Goal: Task Accomplishment & Management: Use online tool/utility

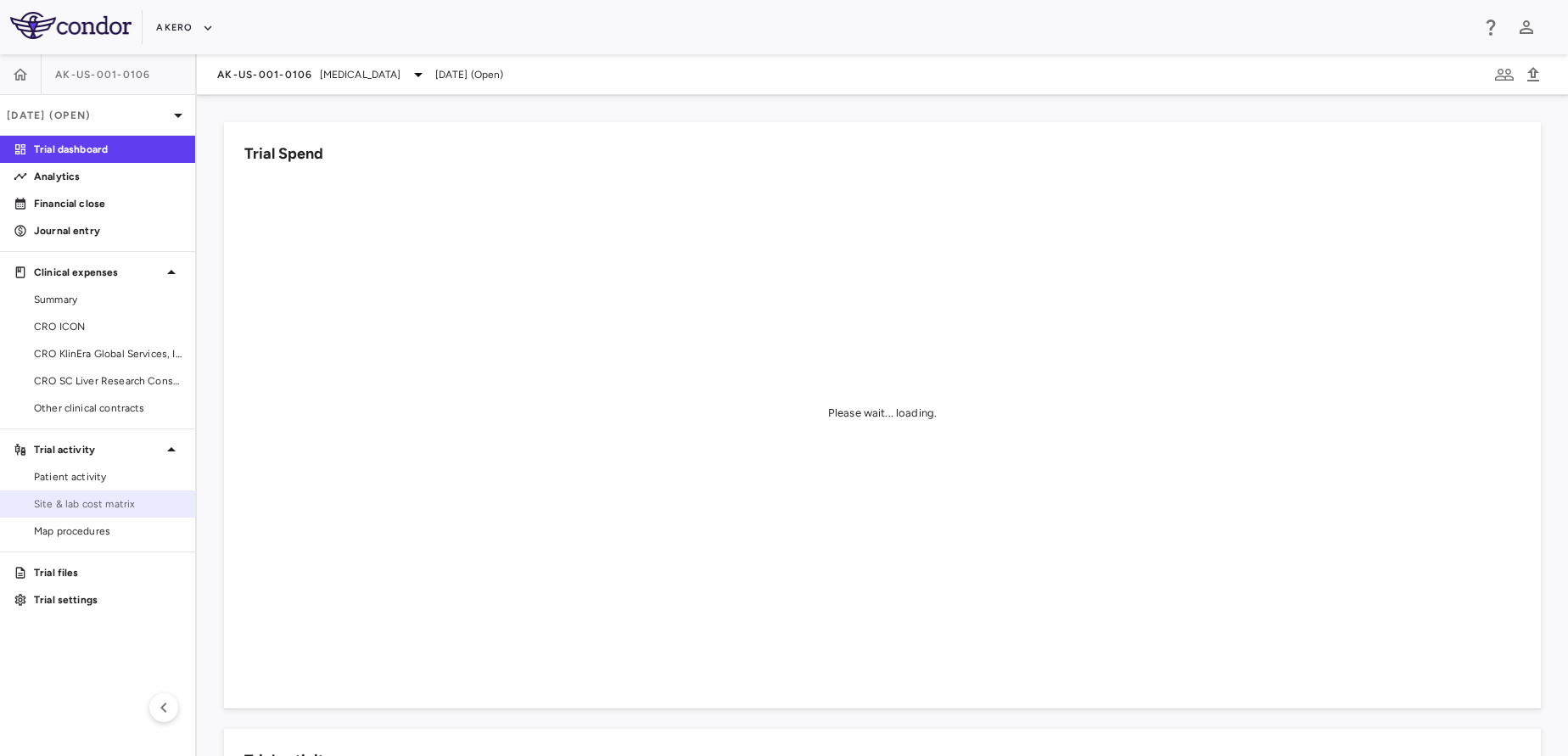
click at [79, 510] on span "Site & lab cost matrix" at bounding box center [107, 503] width 148 height 15
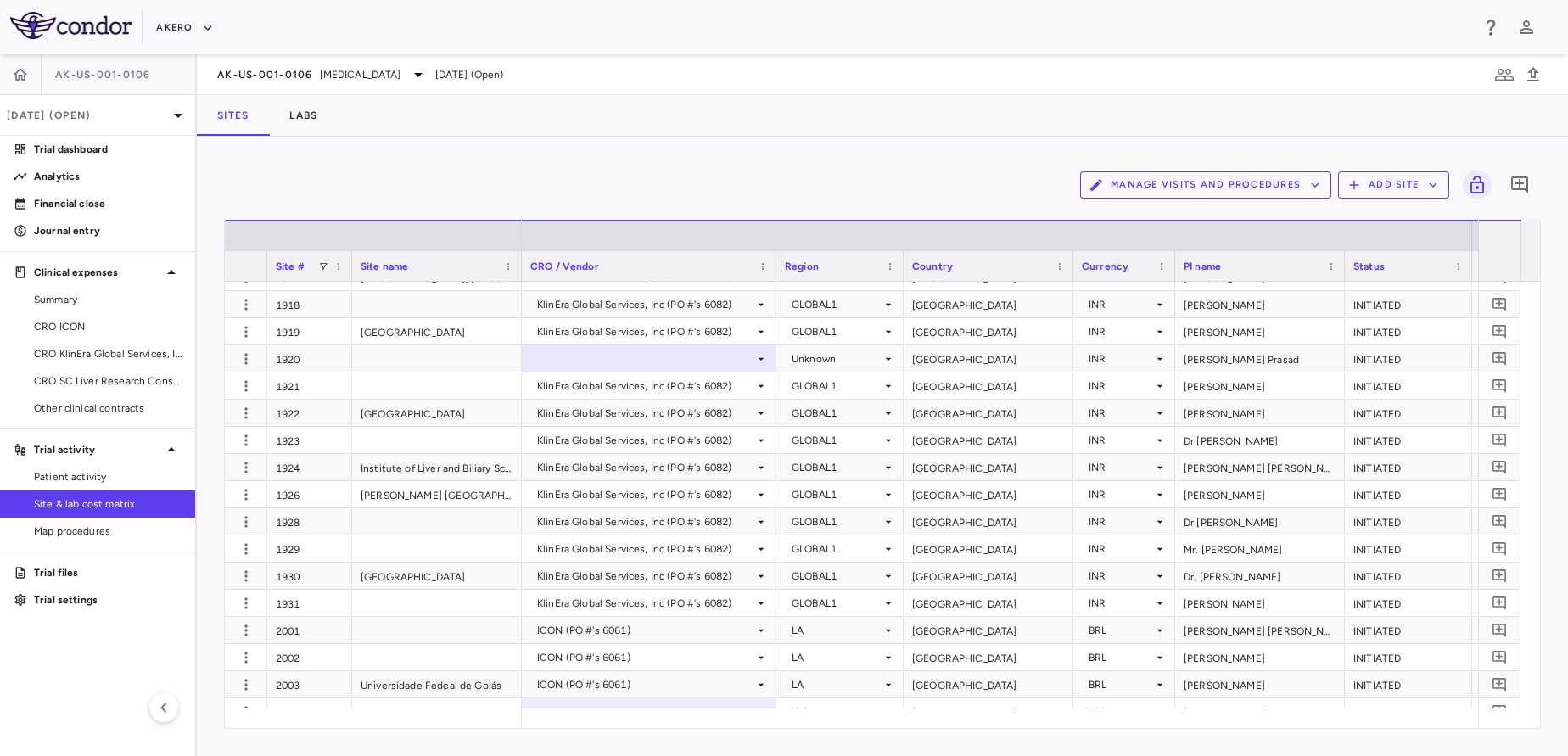
scroll to position [5829, 0]
click at [664, 359] on div at bounding box center [650, 360] width 238 height 25
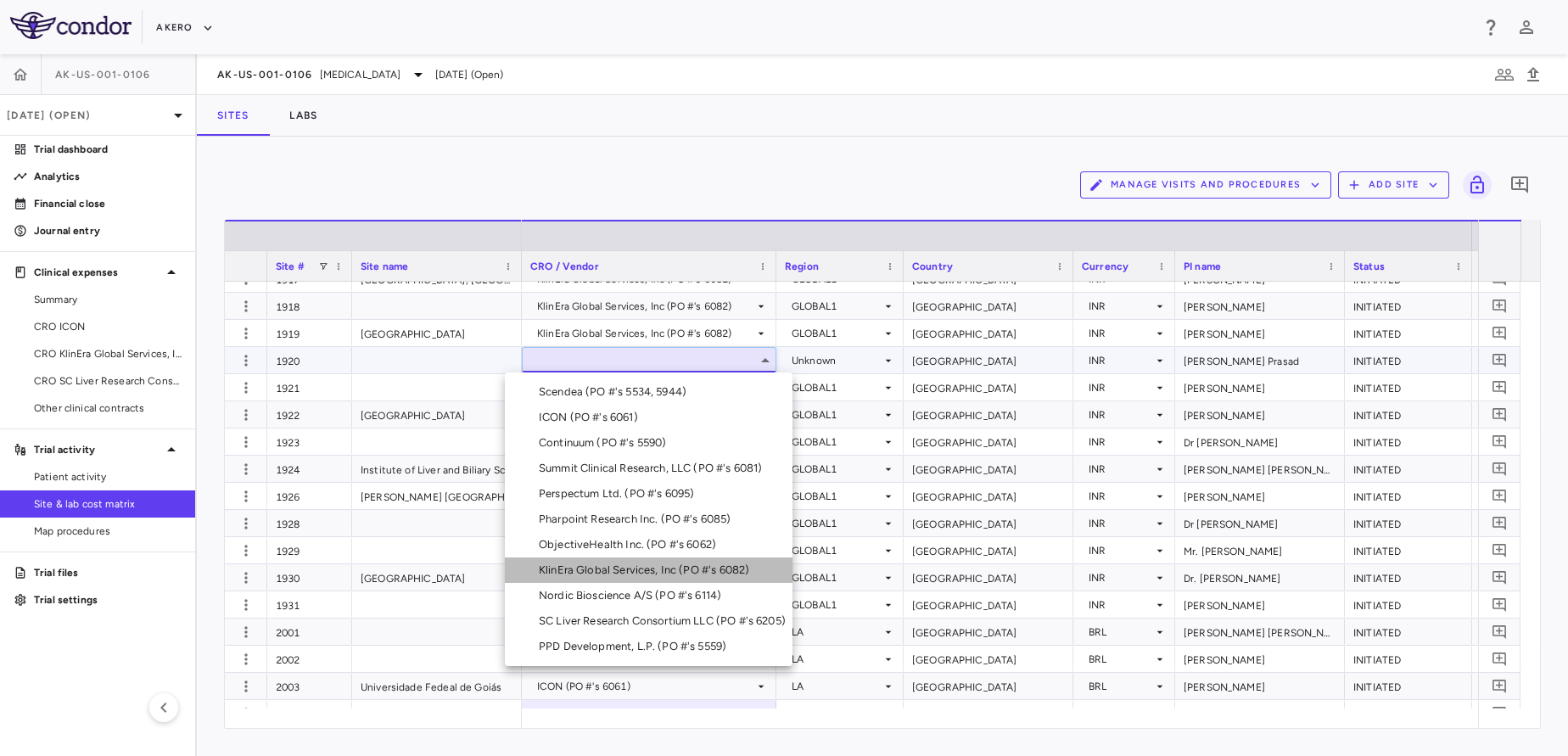
click at [632, 567] on div "KlinEra Global Services, Inc (PO #'s 6082)" at bounding box center [647, 569] width 217 height 15
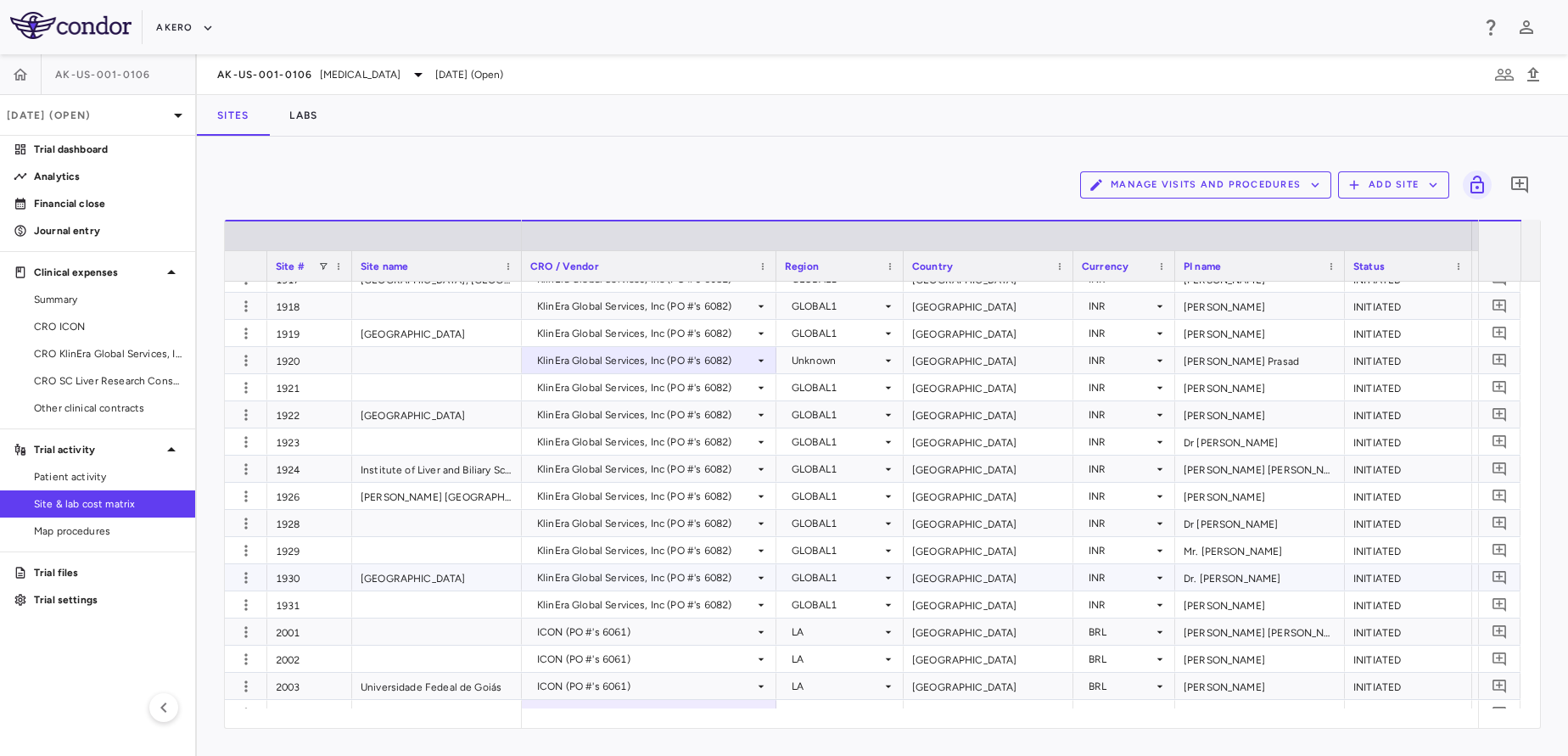
scroll to position [0, 0]
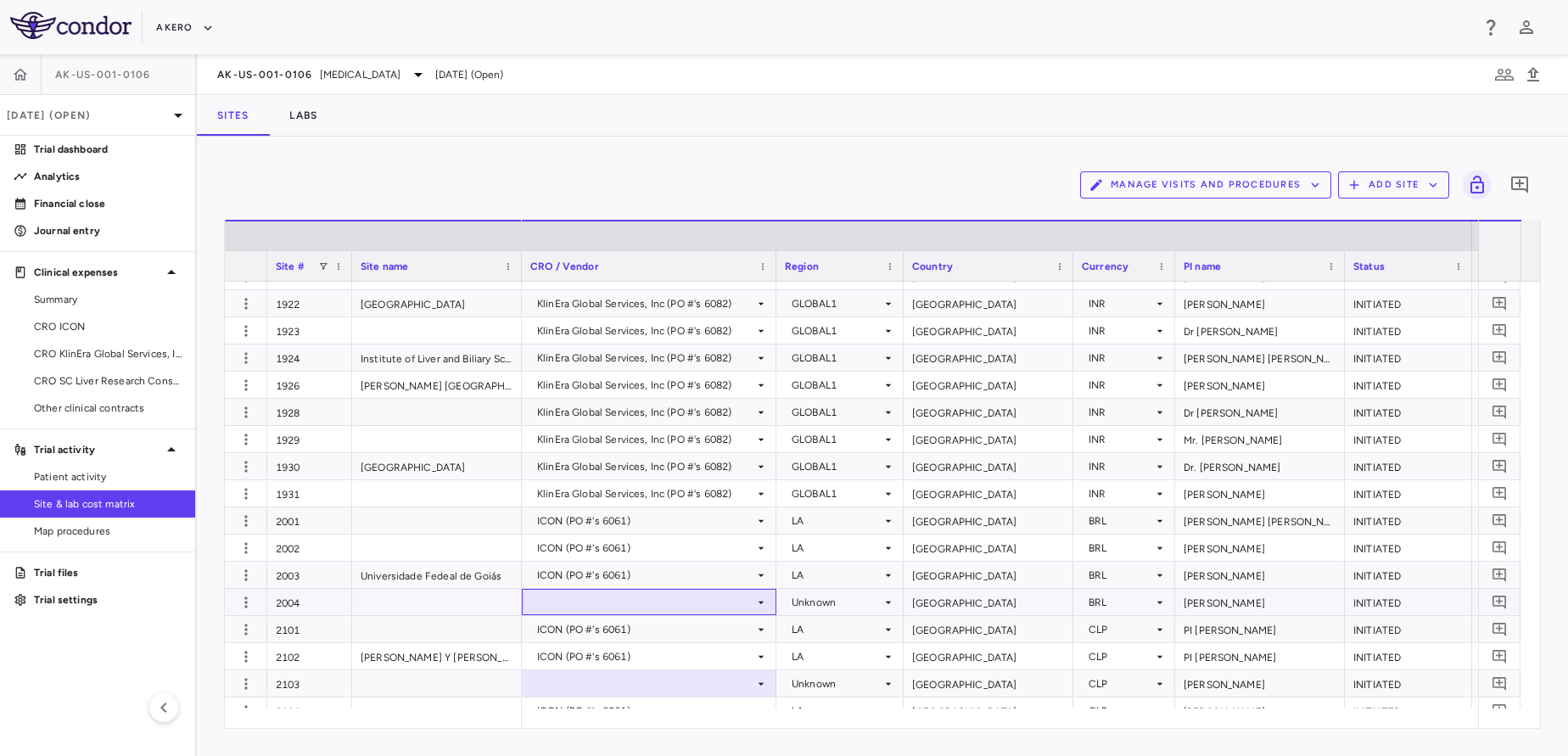
click at [566, 613] on div at bounding box center [650, 602] width 238 height 25
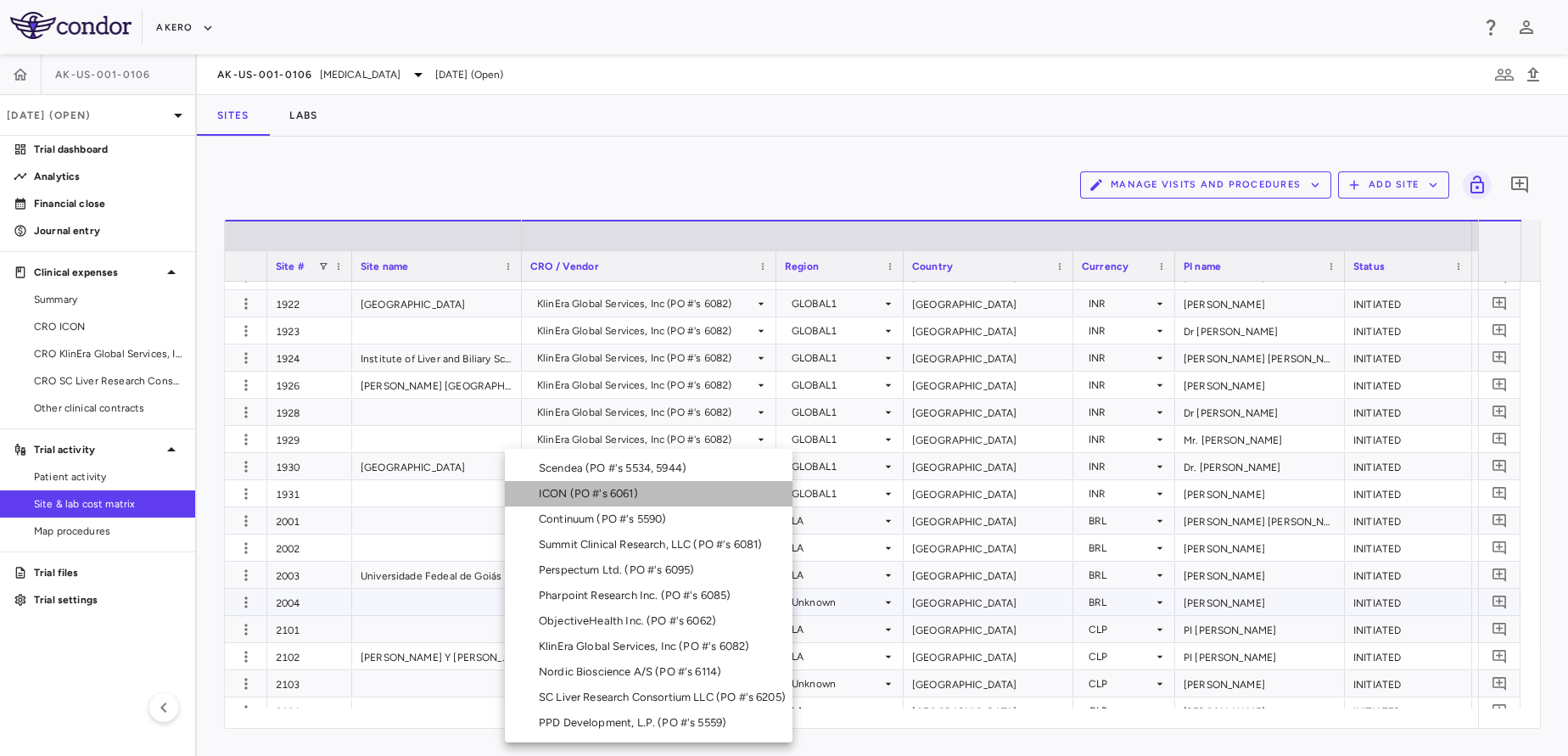
click at [643, 494] on div "ICON (PO #'s 6061)" at bounding box center [591, 493] width 106 height 15
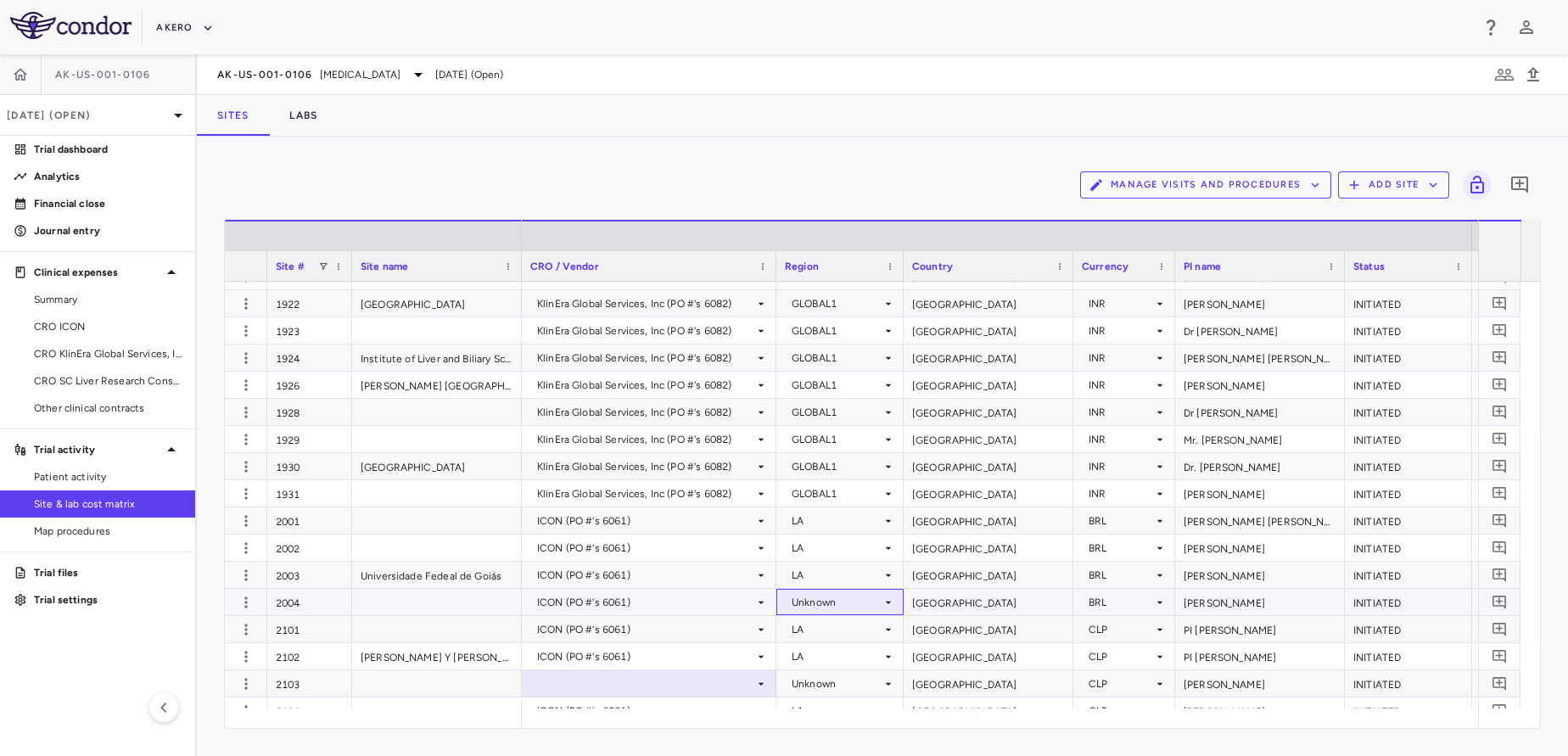
click at [853, 603] on div "Unknown" at bounding box center [836, 602] width 90 height 27
click at [849, 606] on div "Unknown" at bounding box center [836, 602] width 90 height 27
click at [837, 701] on li "LA" at bounding box center [840, 697] width 126 height 26
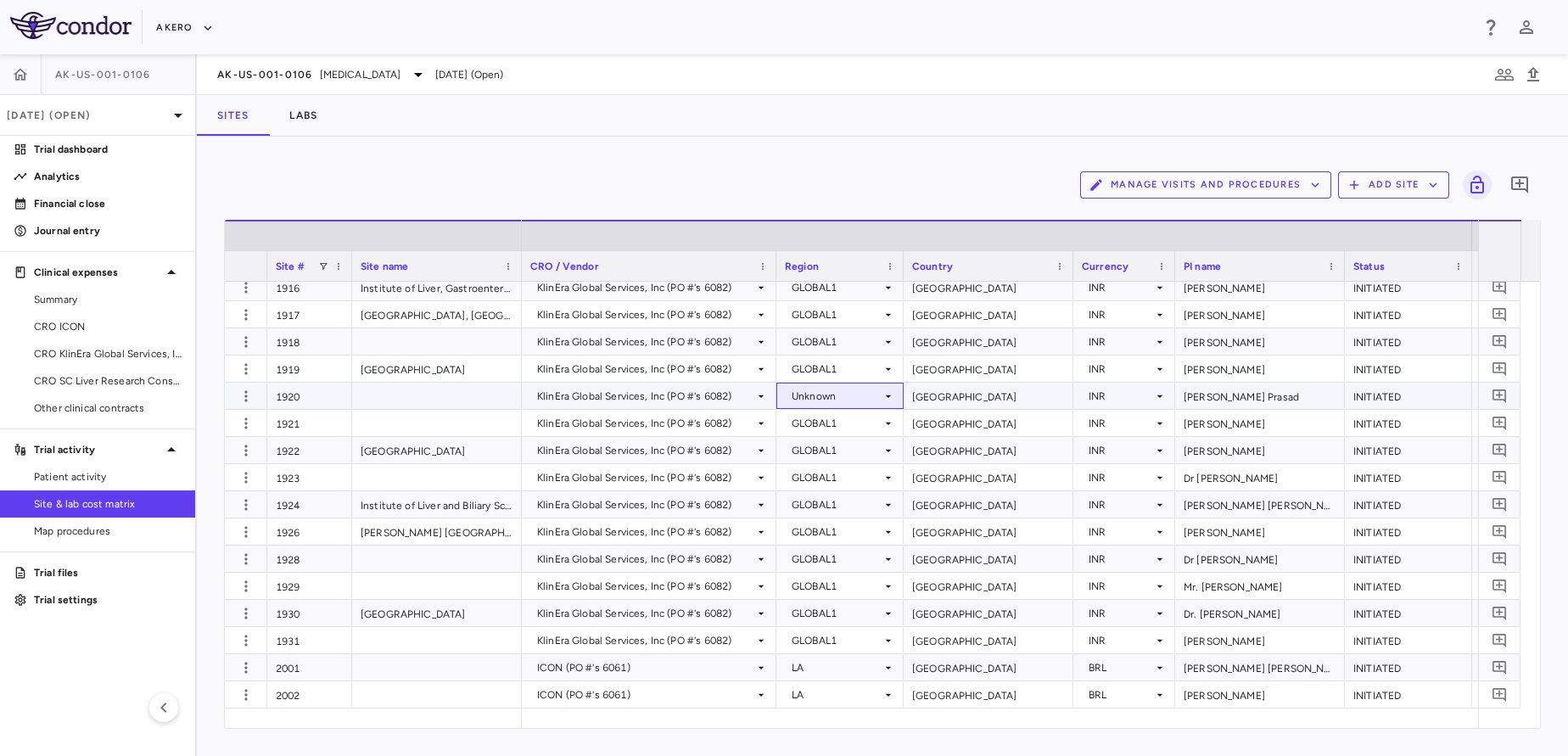
click at [834, 392] on div "Unknown" at bounding box center [836, 396] width 90 height 27
click at [824, 425] on div "GLOBAL1" at bounding box center [839, 427] width 56 height 15
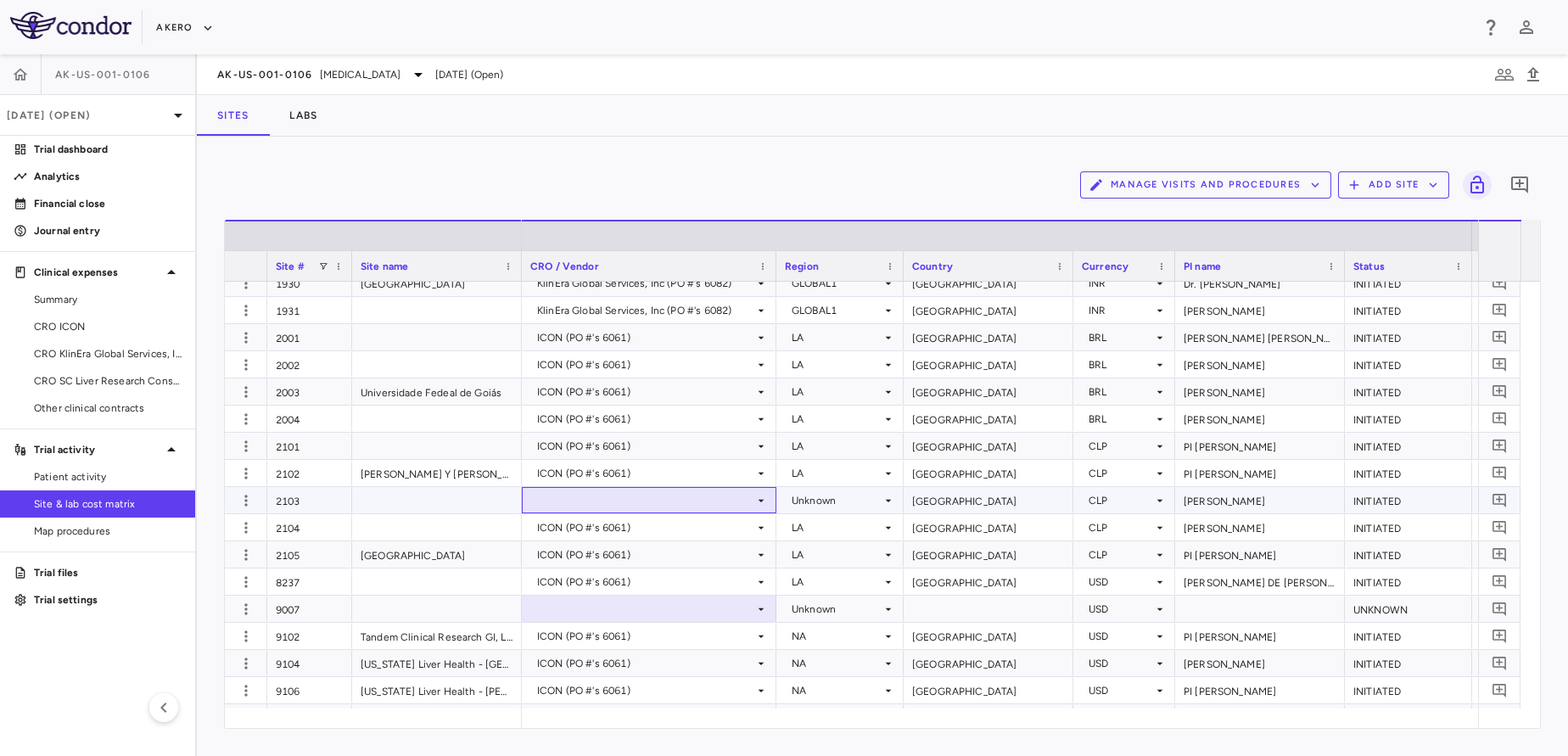
click at [615, 496] on div at bounding box center [650, 500] width 238 height 25
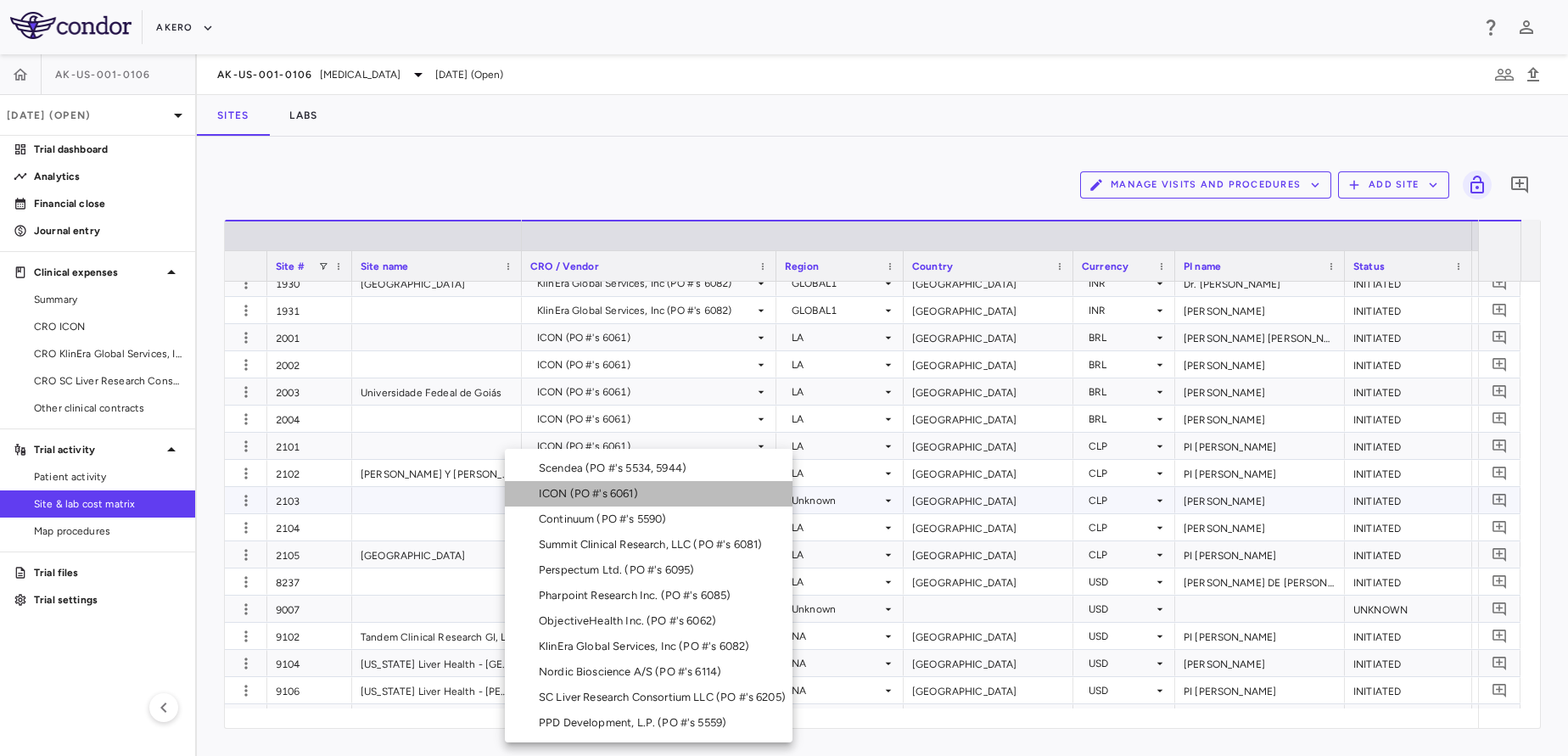
click at [615, 496] on div "ICON (PO #'s 6061)" at bounding box center [591, 493] width 106 height 15
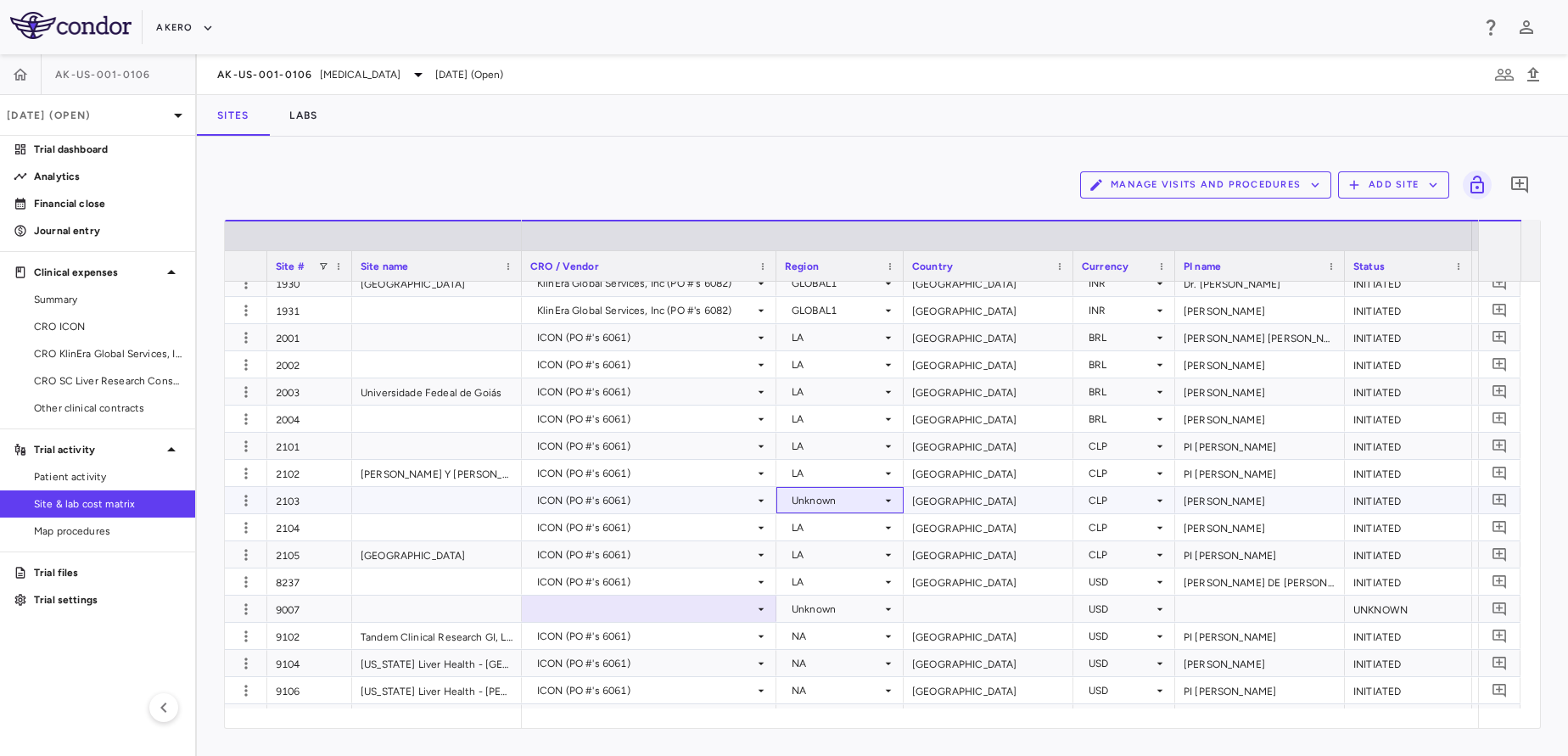
click at [850, 505] on div "Unknown" at bounding box center [836, 500] width 90 height 27
click at [850, 505] on div at bounding box center [784, 378] width 1568 height 756
click at [850, 505] on div "Unknown" at bounding box center [836, 500] width 90 height 27
click at [850, 505] on div at bounding box center [784, 378] width 1568 height 756
click at [850, 505] on div "Unknown" at bounding box center [836, 500] width 90 height 27
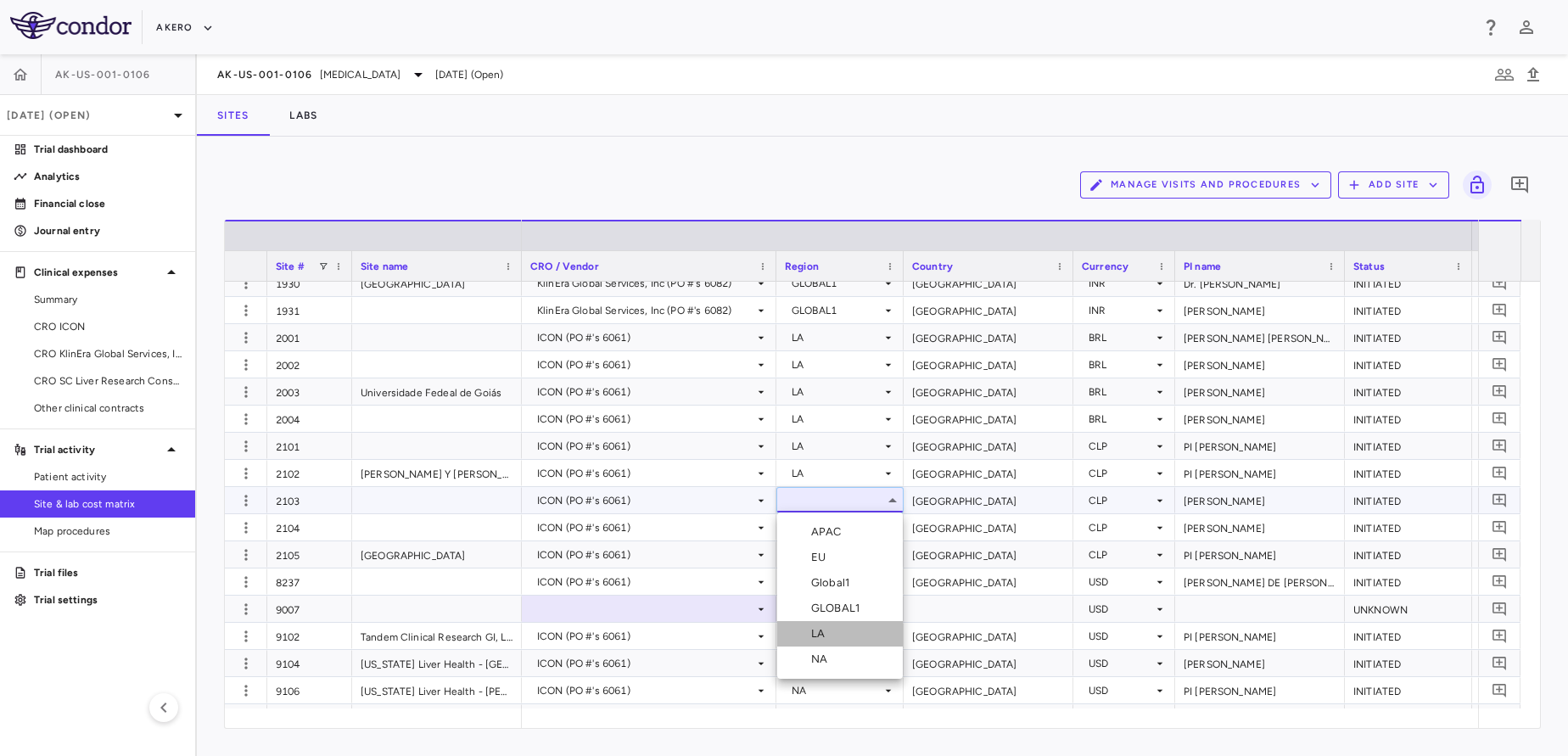
click at [826, 632] on div "LA" at bounding box center [821, 633] width 21 height 15
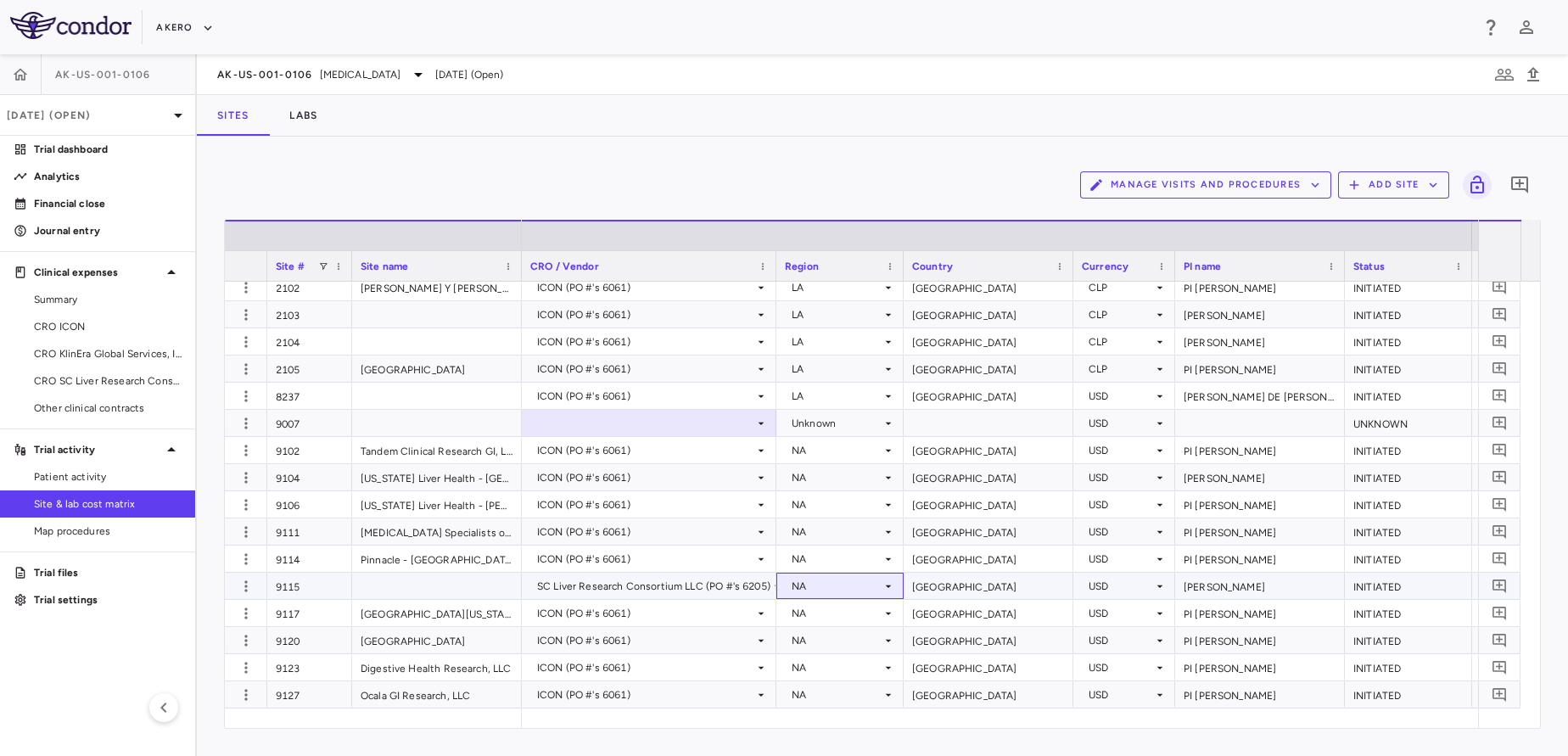
click at [784, 584] on div "NA" at bounding box center [840, 585] width 127 height 27
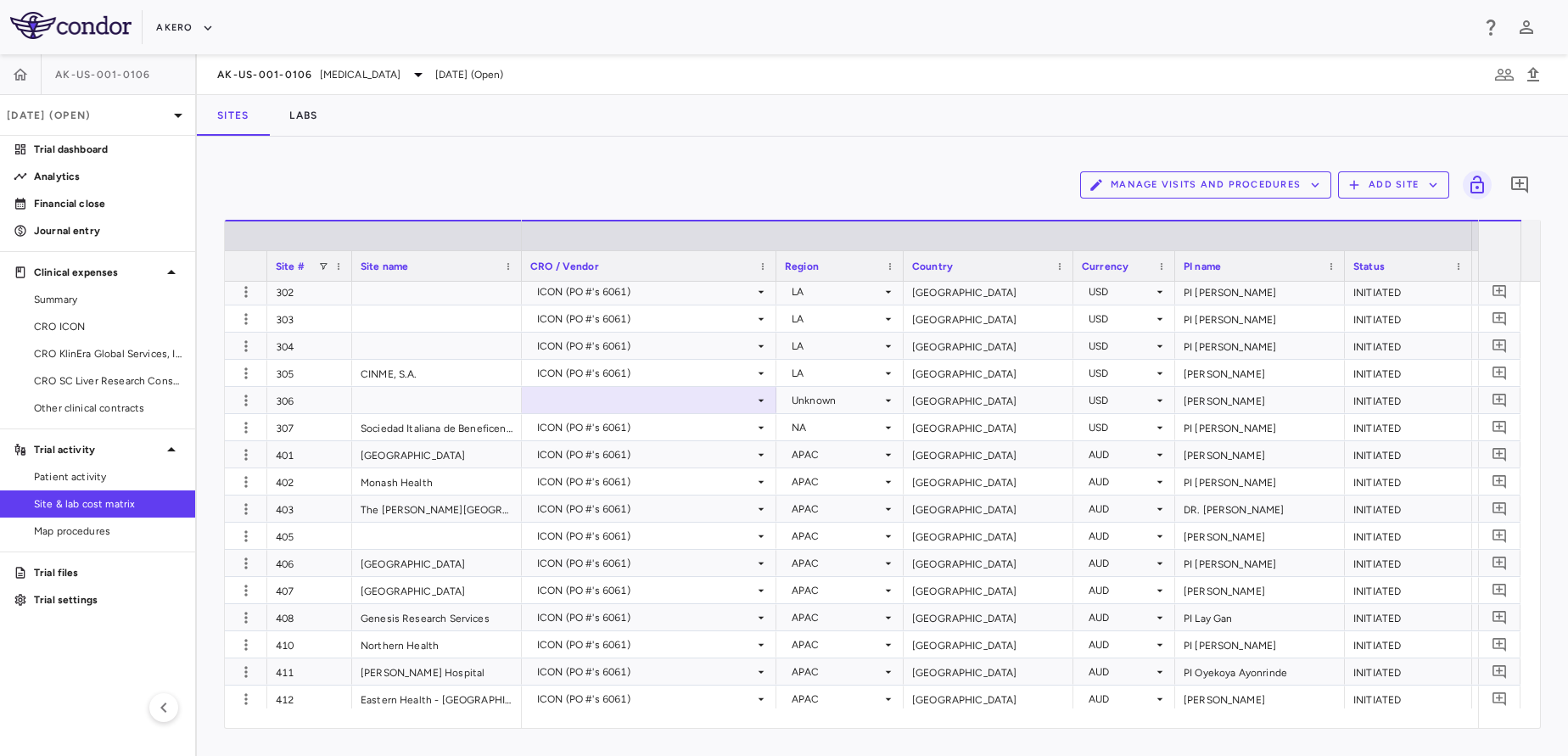
scroll to position [2964, 0]
click at [658, 403] on div at bounding box center [650, 400] width 238 height 25
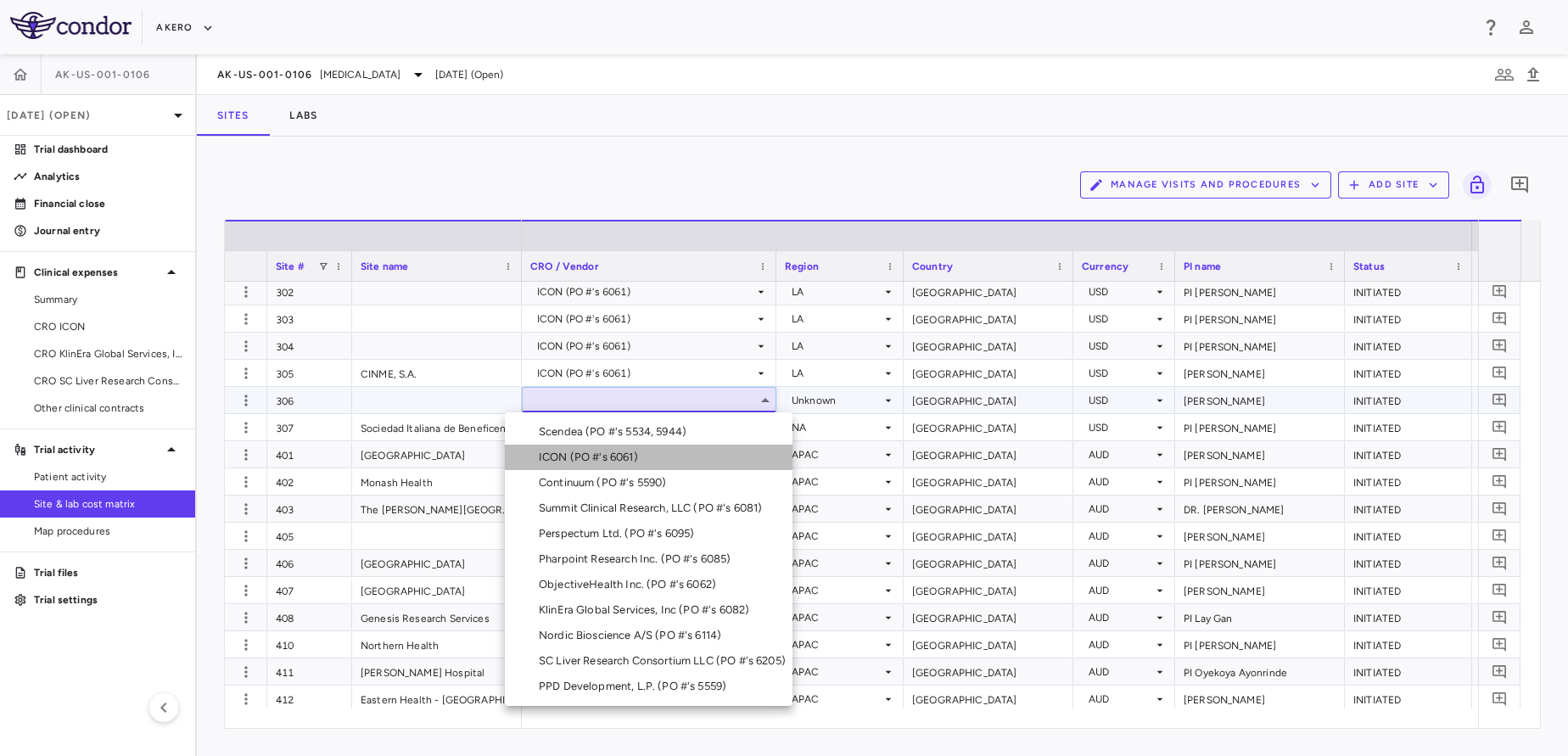
click at [620, 459] on div "ICON (PO #'s 6061)" at bounding box center [591, 456] width 106 height 15
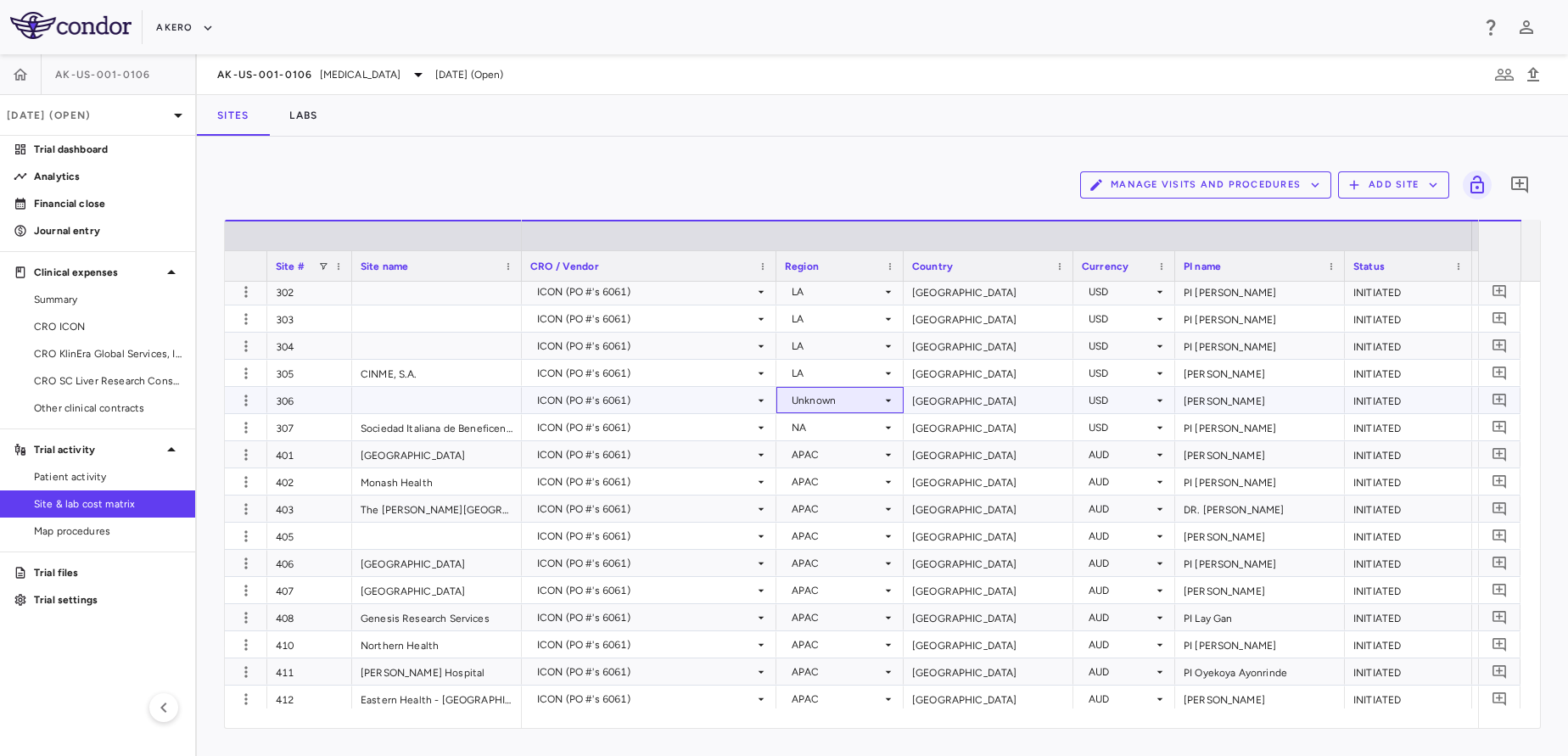
click at [819, 403] on div "Unknown" at bounding box center [836, 400] width 90 height 27
click at [838, 397] on div at bounding box center [784, 378] width 1568 height 756
click at [838, 397] on div "Unknown" at bounding box center [836, 400] width 90 height 27
click at [835, 400] on div "Unknown" at bounding box center [836, 400] width 90 height 27
click at [817, 543] on li "LA" at bounding box center [840, 534] width 126 height 26
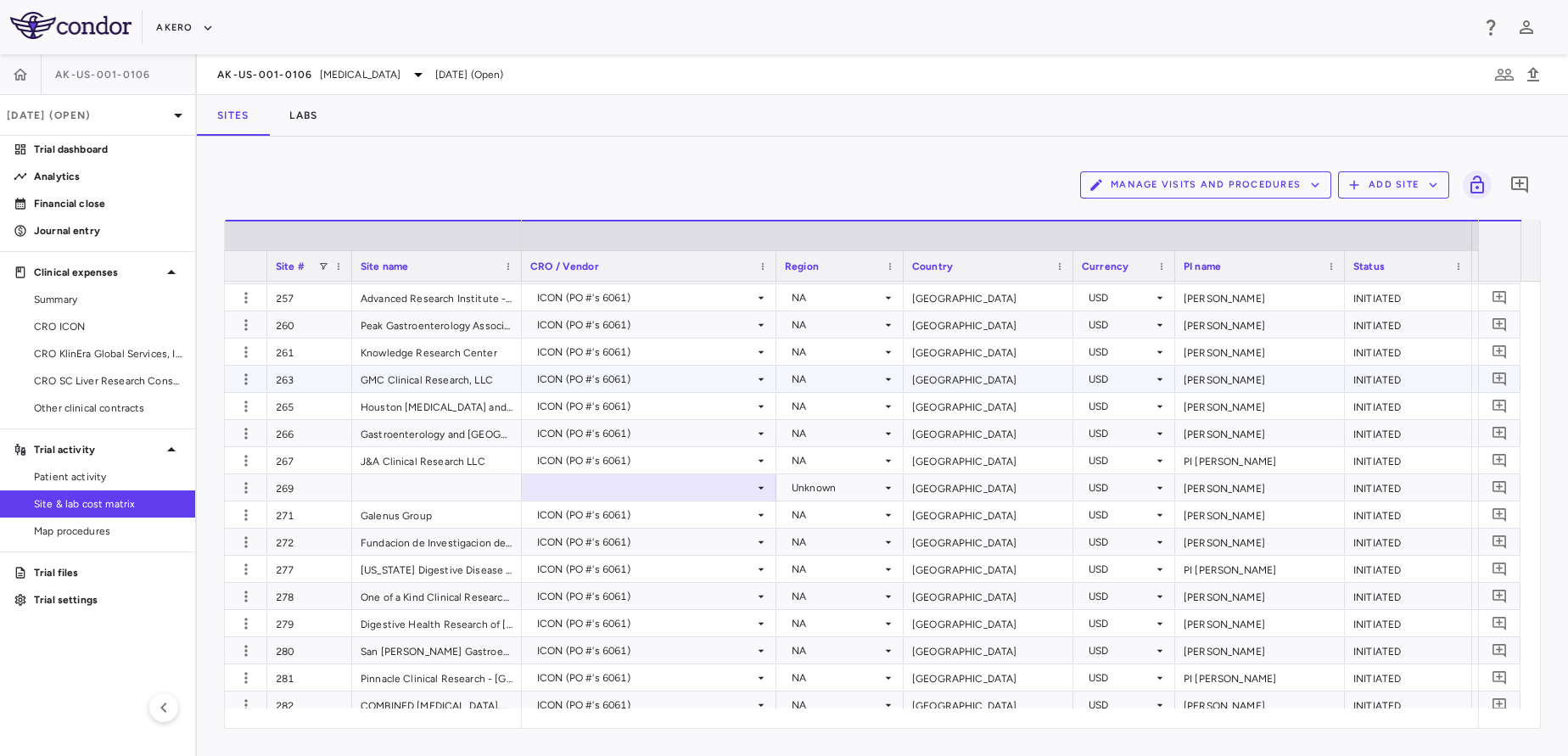
scroll to position [2358, 0]
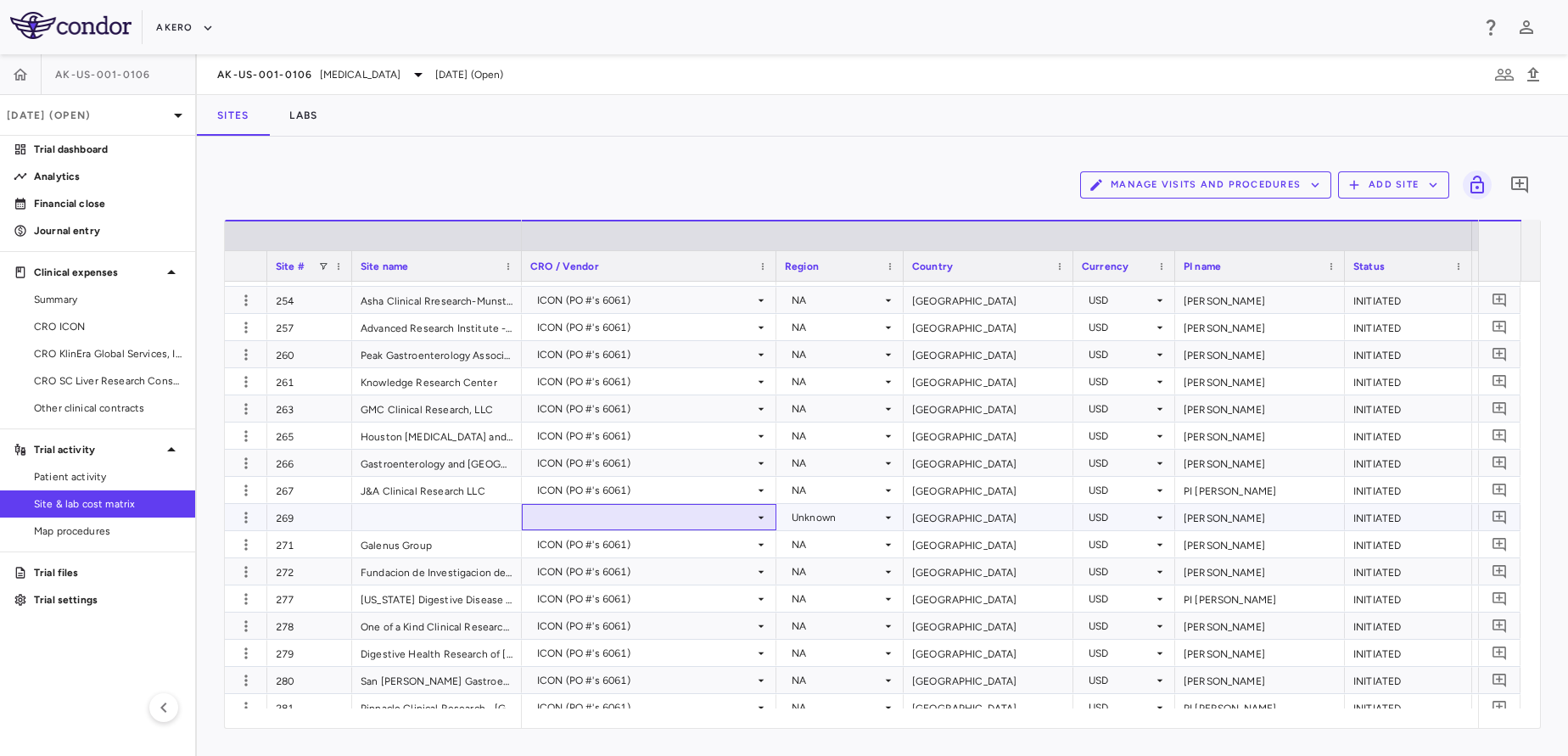
click at [555, 526] on div at bounding box center [650, 517] width 238 height 25
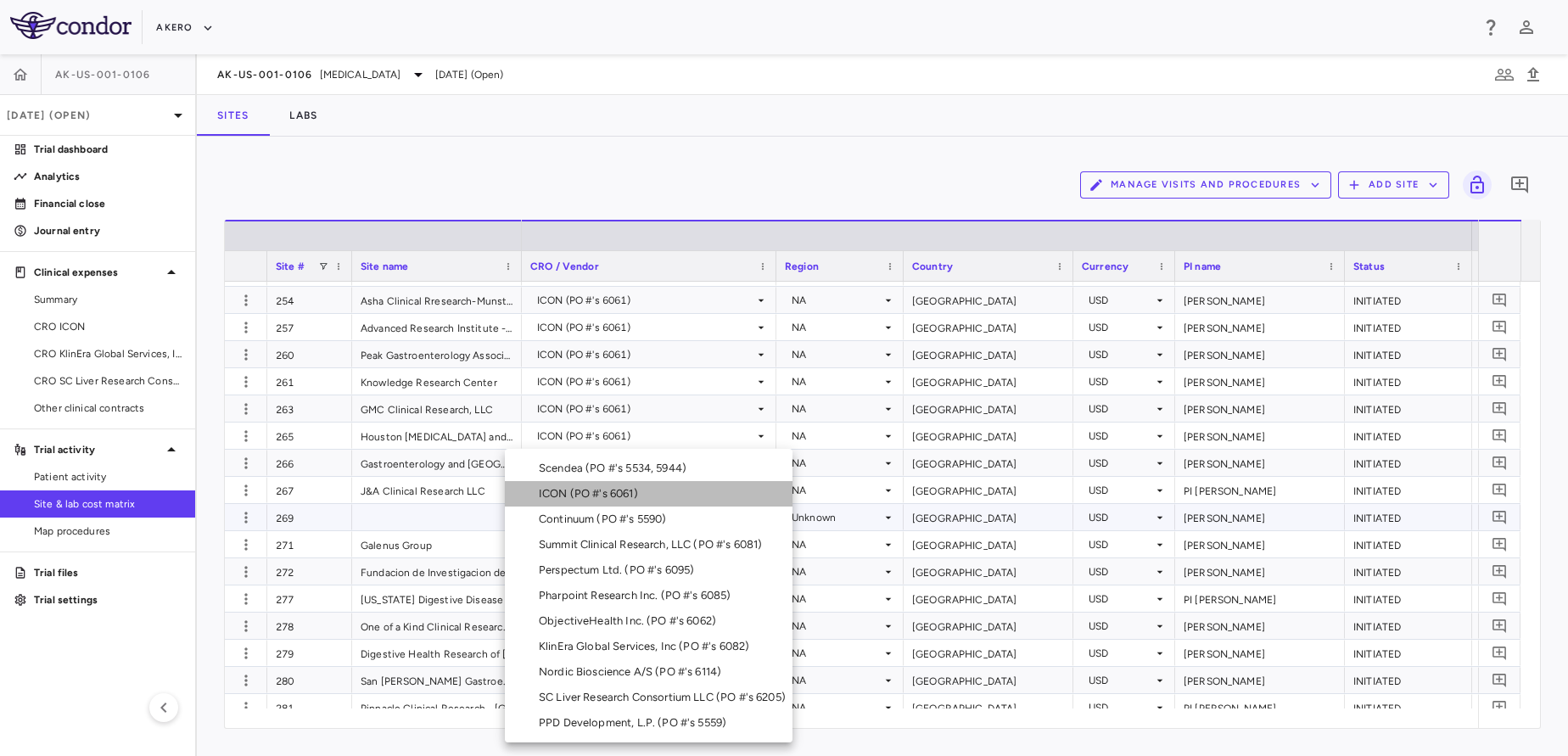
click at [605, 496] on div "ICON (PO #'s 6061)" at bounding box center [591, 493] width 106 height 15
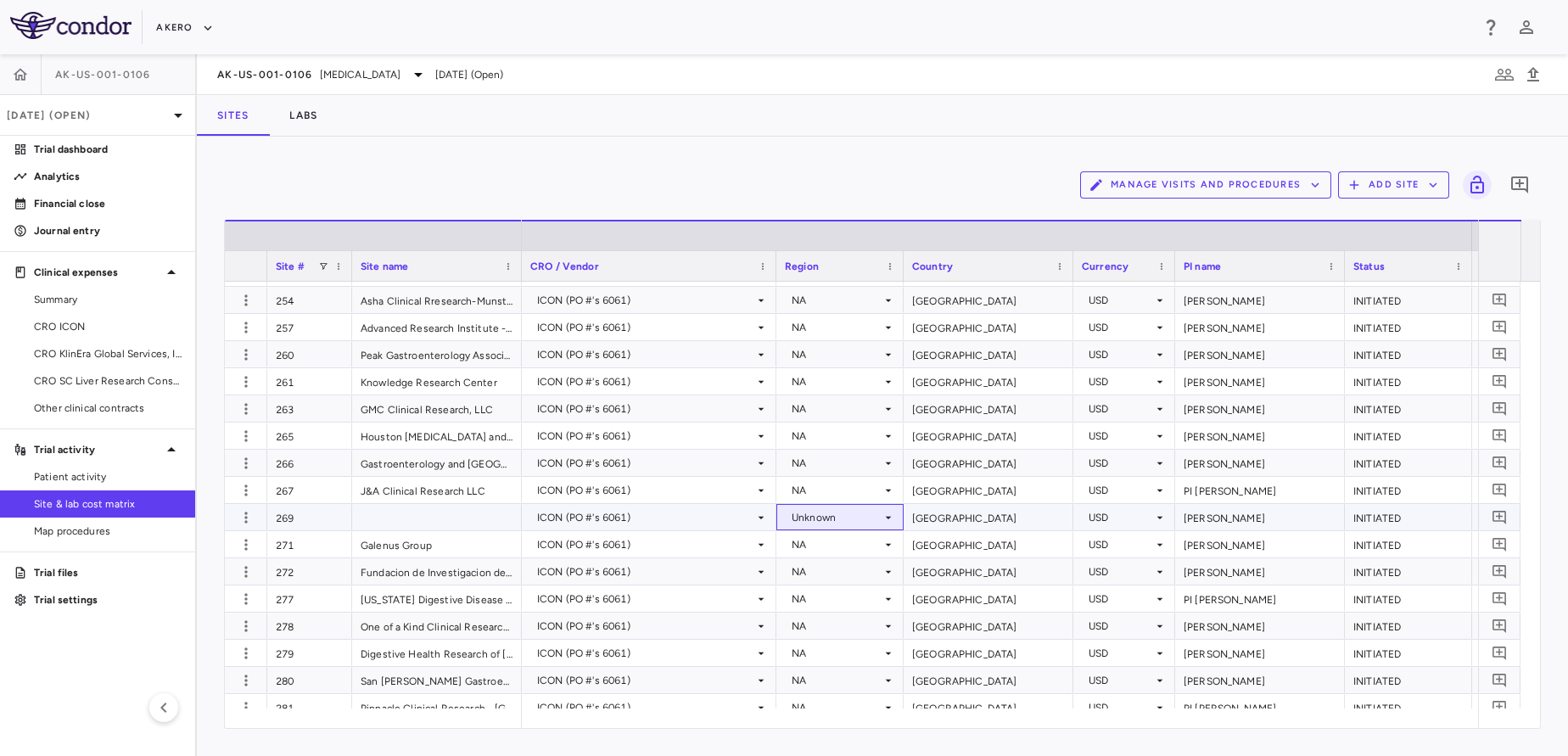
click at [851, 517] on div "Unknown" at bounding box center [836, 517] width 90 height 27
click at [851, 517] on div at bounding box center [784, 378] width 1568 height 756
click at [851, 517] on div "Unknown" at bounding box center [836, 517] width 90 height 27
click at [815, 685] on li "NA" at bounding box center [840, 677] width 126 height 26
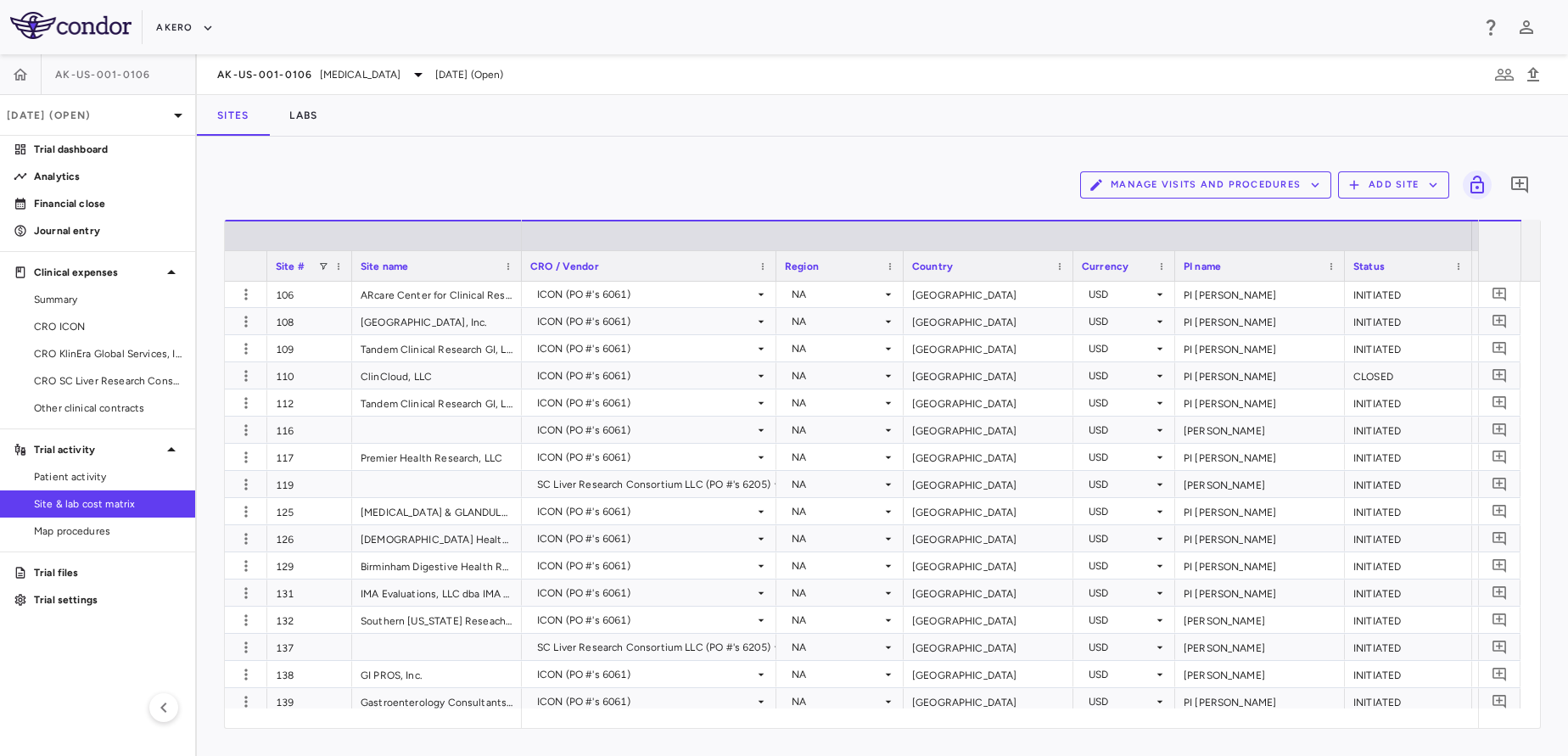
scroll to position [28, 0]
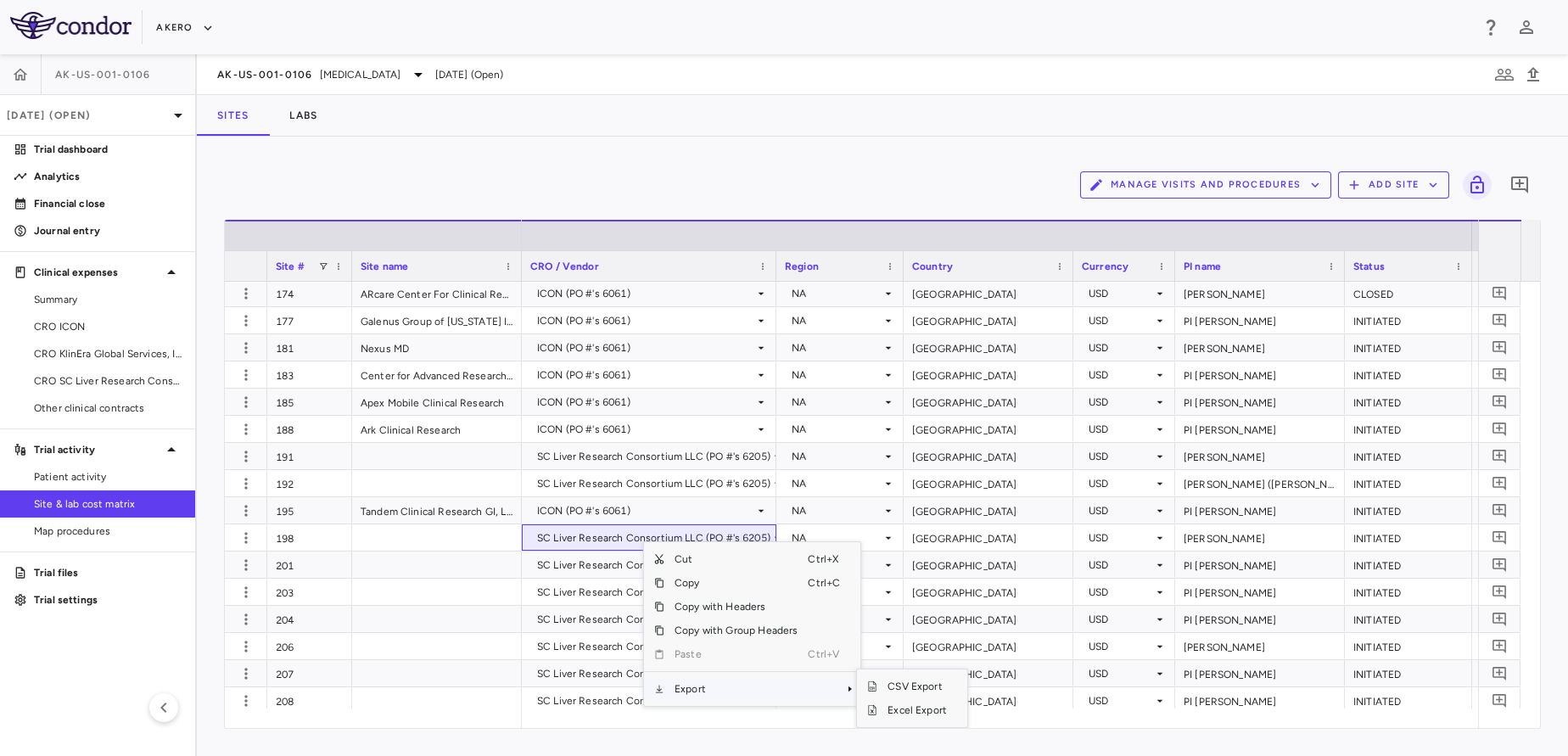
click at [707, 691] on span "Export" at bounding box center [736, 690] width 144 height 24
click at [893, 713] on span "Excel Export" at bounding box center [917, 710] width 79 height 24
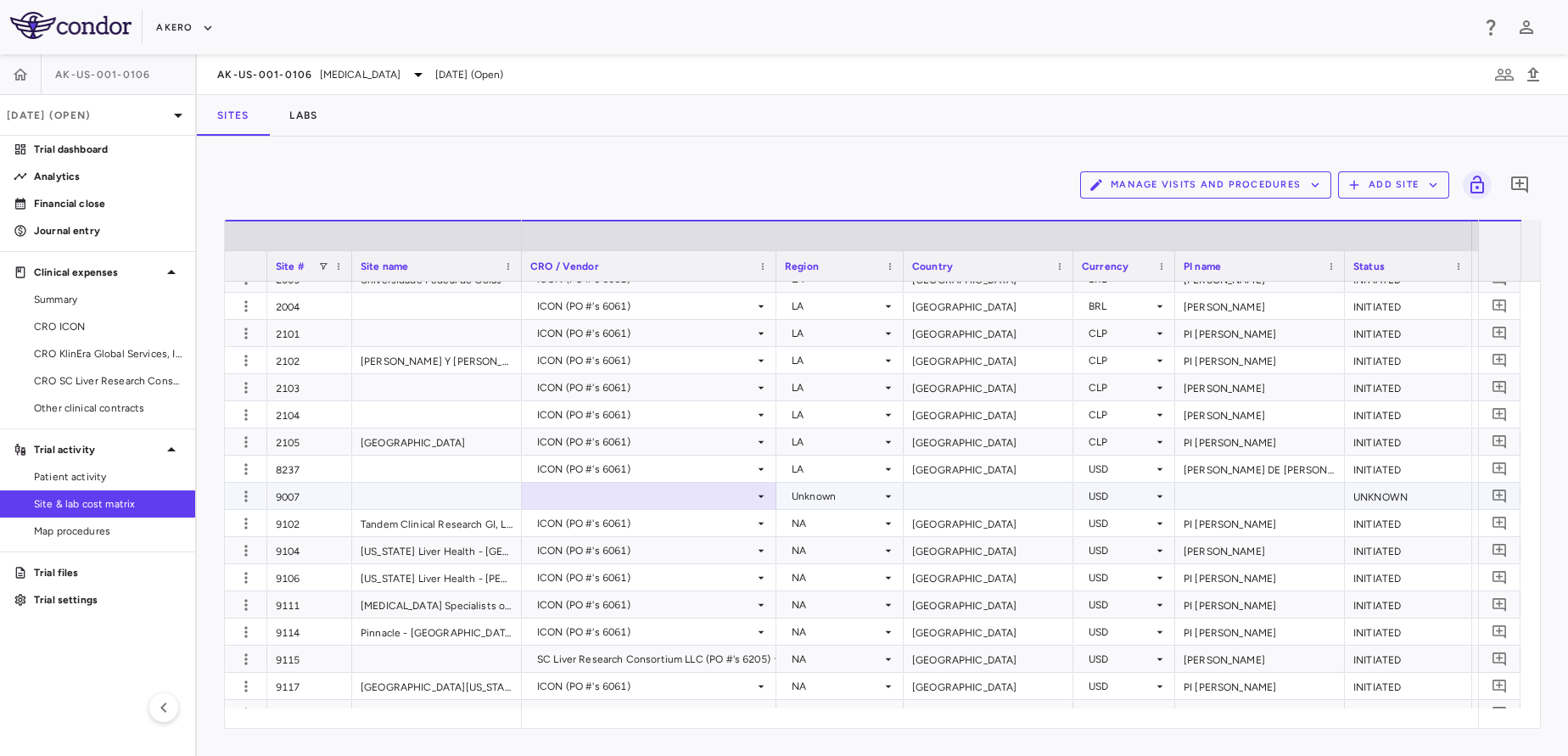
scroll to position [6237, 0]
click at [960, 496] on div at bounding box center [988, 496] width 170 height 27
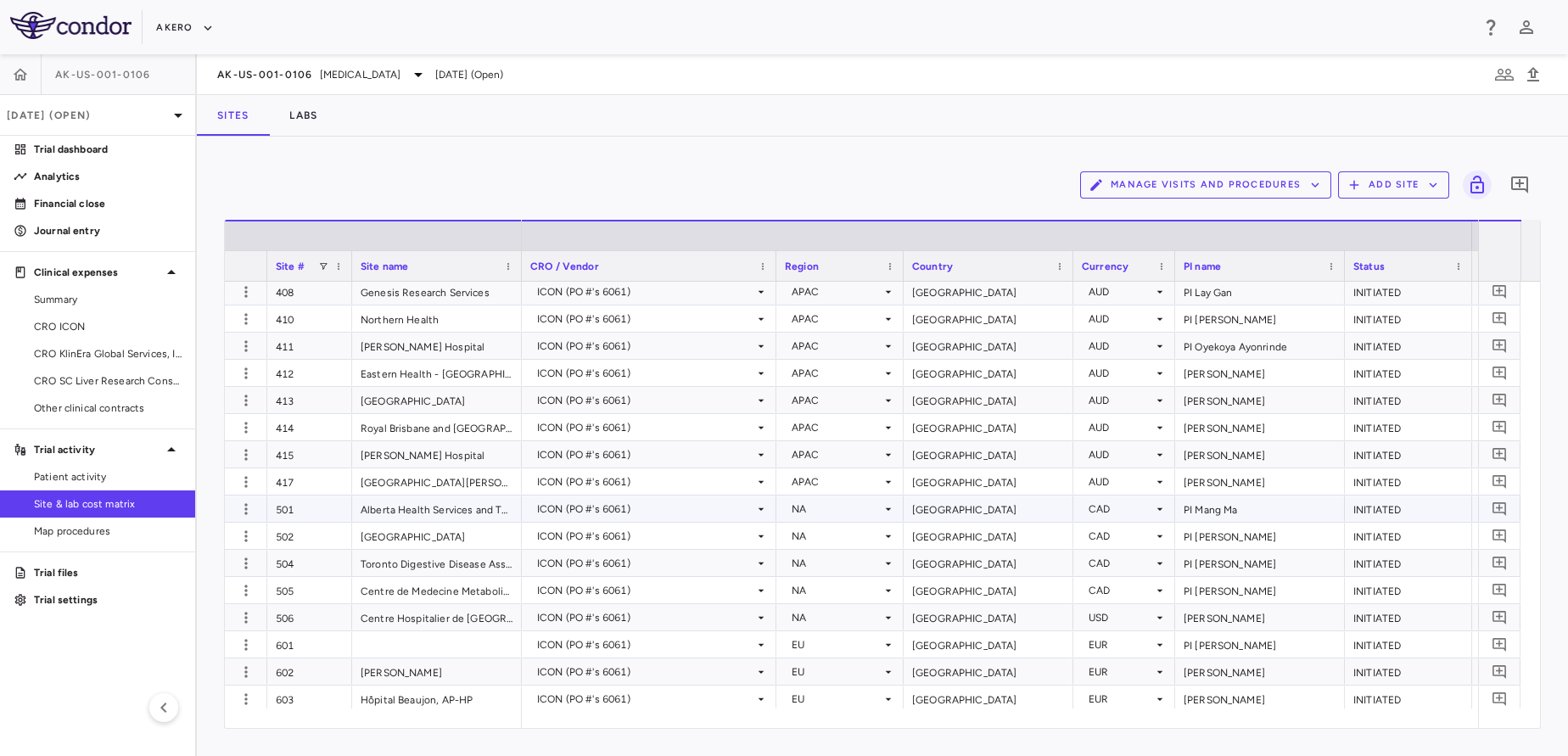
scroll to position [3291, 0]
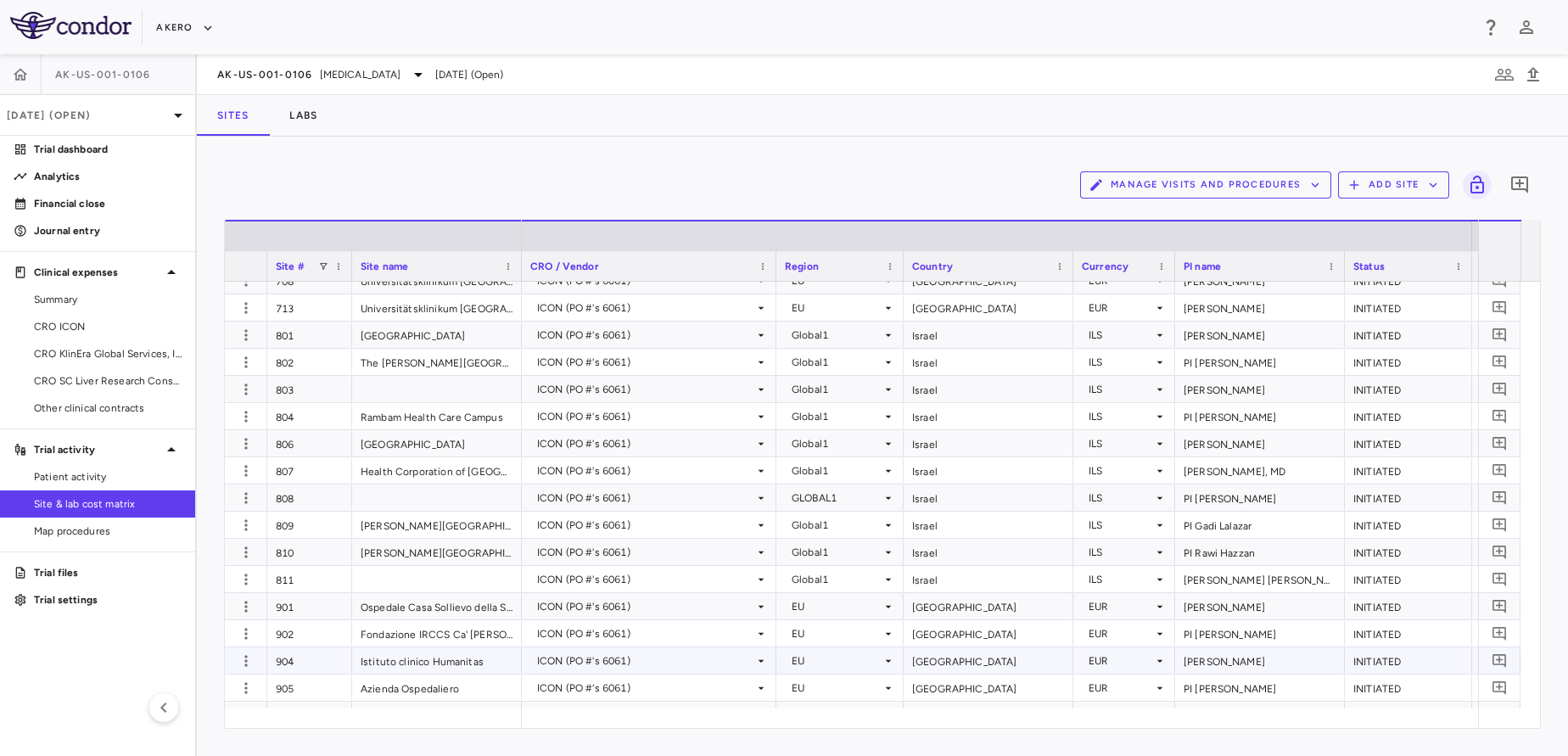
click at [996, 652] on div "[GEOGRAPHIC_DATA]" at bounding box center [988, 661] width 170 height 27
